Goal: Understand site structure: Understand site structure

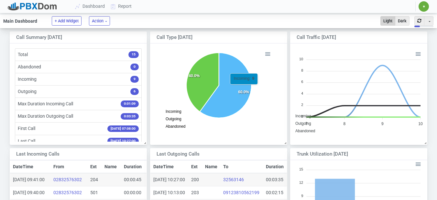
click at [245, 88] on icon at bounding box center [226, 84] width 52 height 65
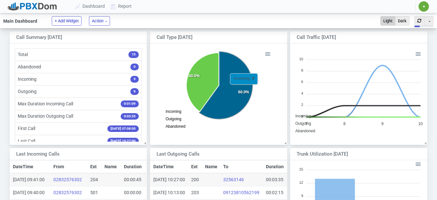
click at [245, 88] on icon at bounding box center [226, 85] width 54 height 68
click at [245, 88] on icon at bounding box center [226, 84] width 52 height 65
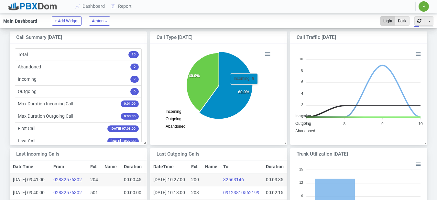
click at [245, 88] on icon at bounding box center [226, 85] width 54 height 68
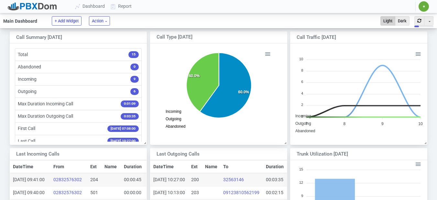
click at [182, 88] on foreignobject "Incoming Outgoing Abandoned" at bounding box center [218, 90] width 109 height 81
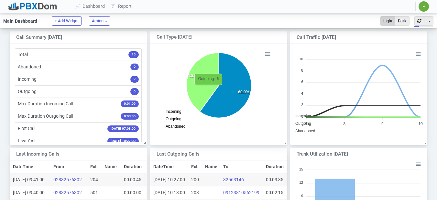
click at [210, 88] on icon at bounding box center [202, 81] width 33 height 59
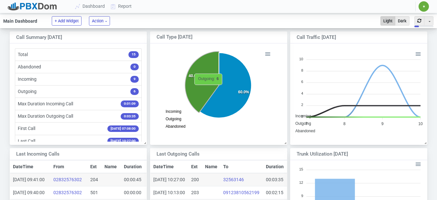
click at [210, 88] on icon at bounding box center [202, 81] width 34 height 61
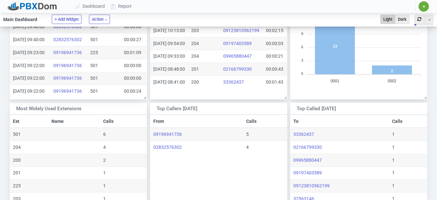
scroll to position [19, 0]
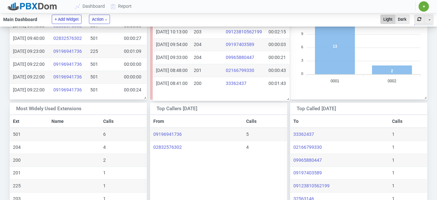
click at [212, 97] on div "Last Outgoing Calls Toggle Dropdown Duplicate DateTime Ext Name To Duration [DA…" at bounding box center [221, 43] width 137 height 113
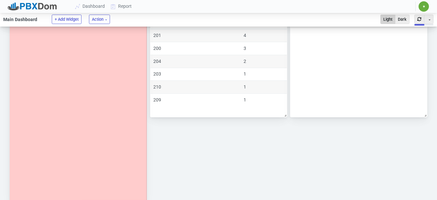
scroll to position [383, 0]
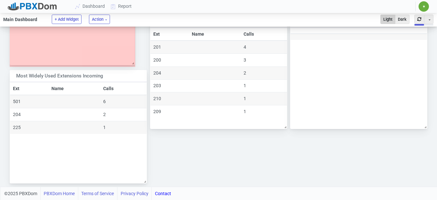
drag, startPoint x: 143, startPoint y: 164, endPoint x: 131, endPoint y: 55, distance: 109.4
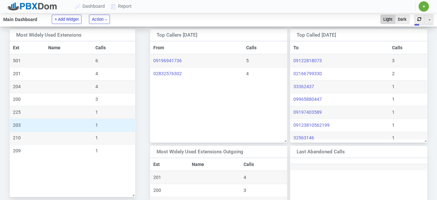
scroll to position [236, 0]
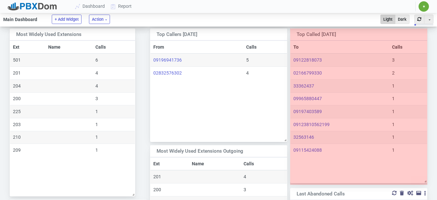
drag, startPoint x: 426, startPoint y: 141, endPoint x: 426, endPoint y: 182, distance: 41.1
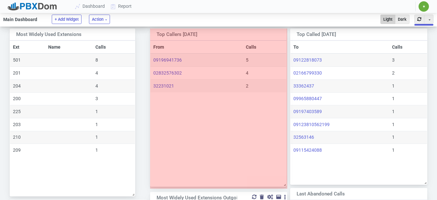
scroll to position [108, 147]
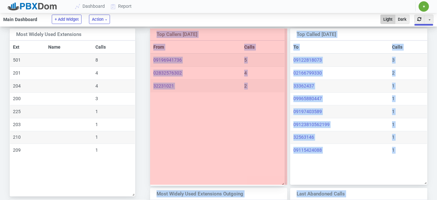
drag, startPoint x: 286, startPoint y: 142, endPoint x: 283, endPoint y: 185, distance: 43.8
click at [283, 185] on span at bounding box center [281, 182] width 6 height 6
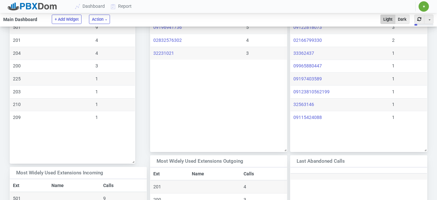
scroll to position [301, 0]
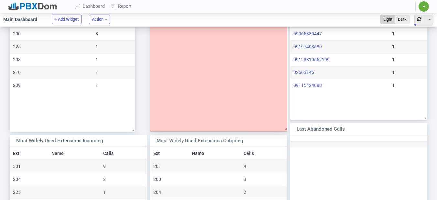
drag, startPoint x: 285, startPoint y: 116, endPoint x: 286, endPoint y: 127, distance: 11.0
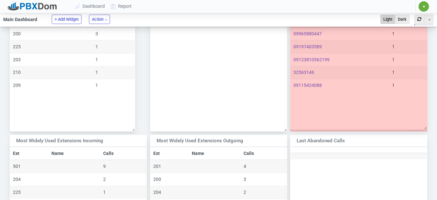
drag, startPoint x: 425, startPoint y: 118, endPoint x: 426, endPoint y: 128, distance: 9.7
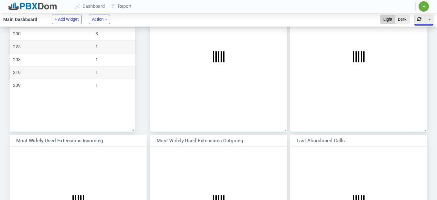
scroll to position [108, 147]
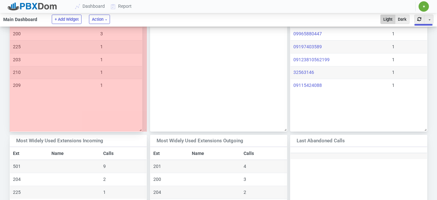
drag, startPoint x: 134, startPoint y: 128, endPoint x: 141, endPoint y: 128, distance: 7.1
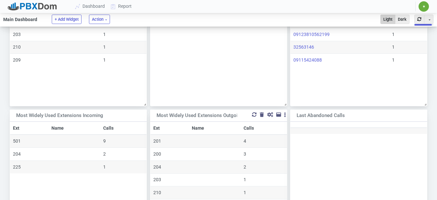
scroll to position [365, 0]
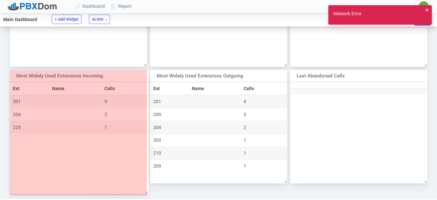
drag, startPoint x: 144, startPoint y: 183, endPoint x: 146, endPoint y: 194, distance: 10.8
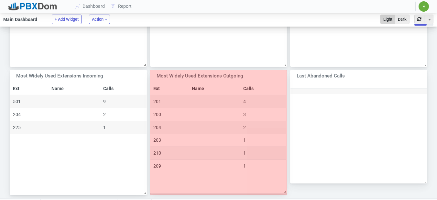
drag, startPoint x: 285, startPoint y: 181, endPoint x: 284, endPoint y: 191, distance: 10.1
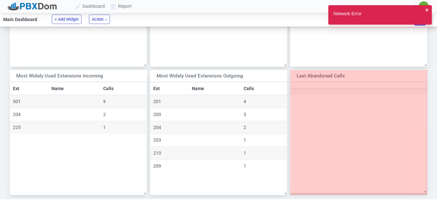
drag, startPoint x: 425, startPoint y: 181, endPoint x: 425, endPoint y: 191, distance: 9.7
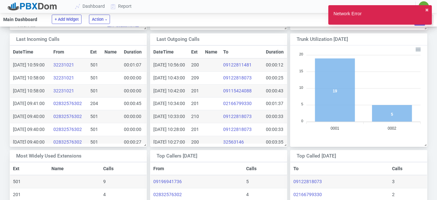
scroll to position [106, 0]
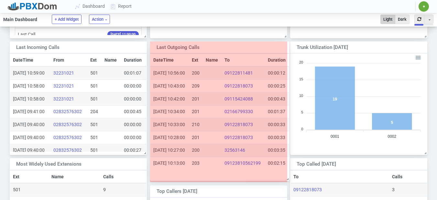
drag, startPoint x: 284, startPoint y: 153, endPoint x: 286, endPoint y: 179, distance: 26.0
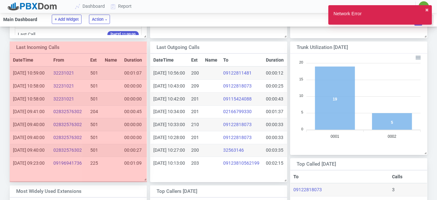
drag, startPoint x: 145, startPoint y: 153, endPoint x: 146, endPoint y: 179, distance: 26.2
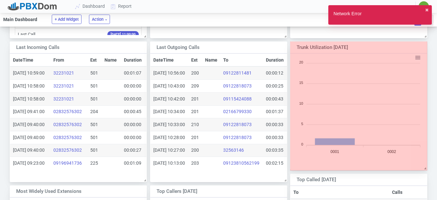
scroll to position [129, 147]
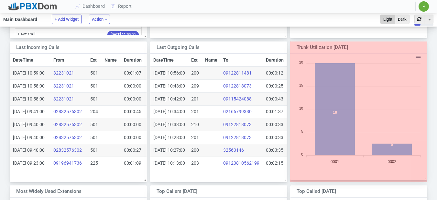
drag, startPoint x: 426, startPoint y: 152, endPoint x: 427, endPoint y: 178, distance: 25.3
